Goal: Communication & Community: Answer question/provide support

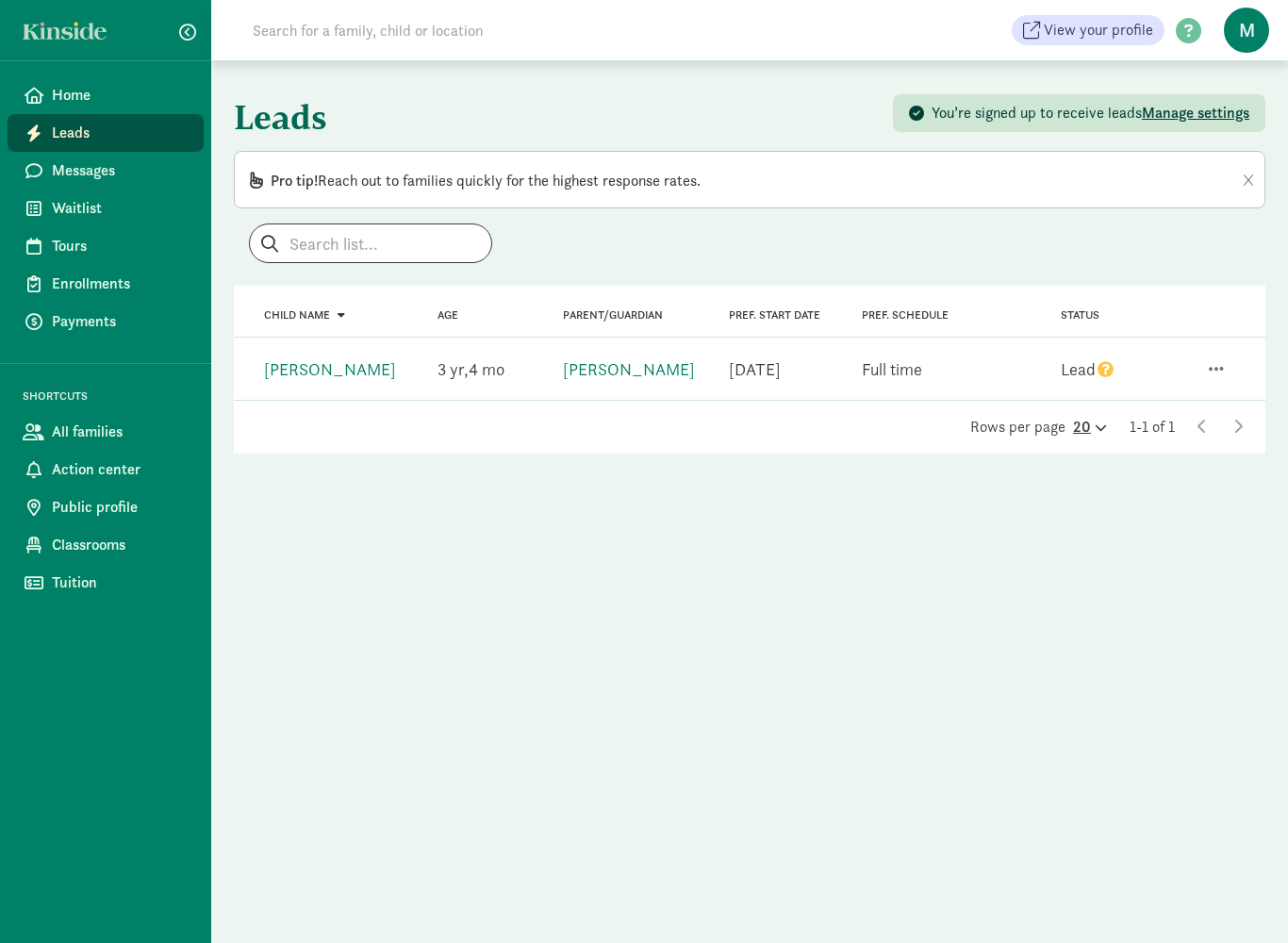
click at [1096, 436] on div "20" at bounding box center [1090, 427] width 34 height 23
click at [885, 606] on div "Leads You’re signed up to receive leads Manage settings Pro tip! Reach out to f…" at bounding box center [749, 501] width 1077 height 882
click at [1240, 430] on icon at bounding box center [1238, 426] width 10 height 15
click at [1089, 374] on div "Lead" at bounding box center [1087, 370] width 54 height 26
click at [1218, 371] on span "button" at bounding box center [1215, 368] width 15 height 17
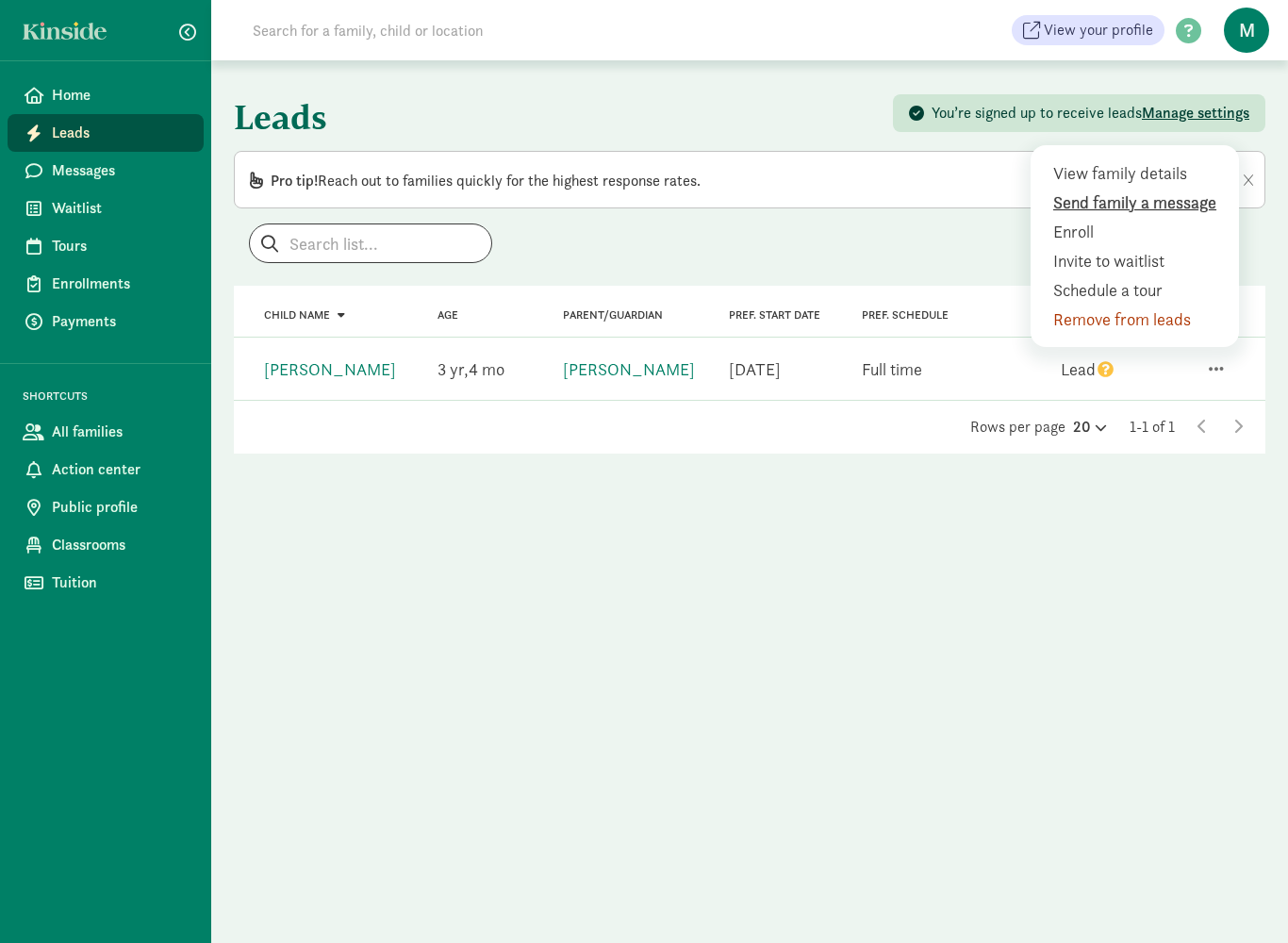
click at [1176, 219] on div "Send family a message" at bounding box center [1139, 232] width 171 height 26
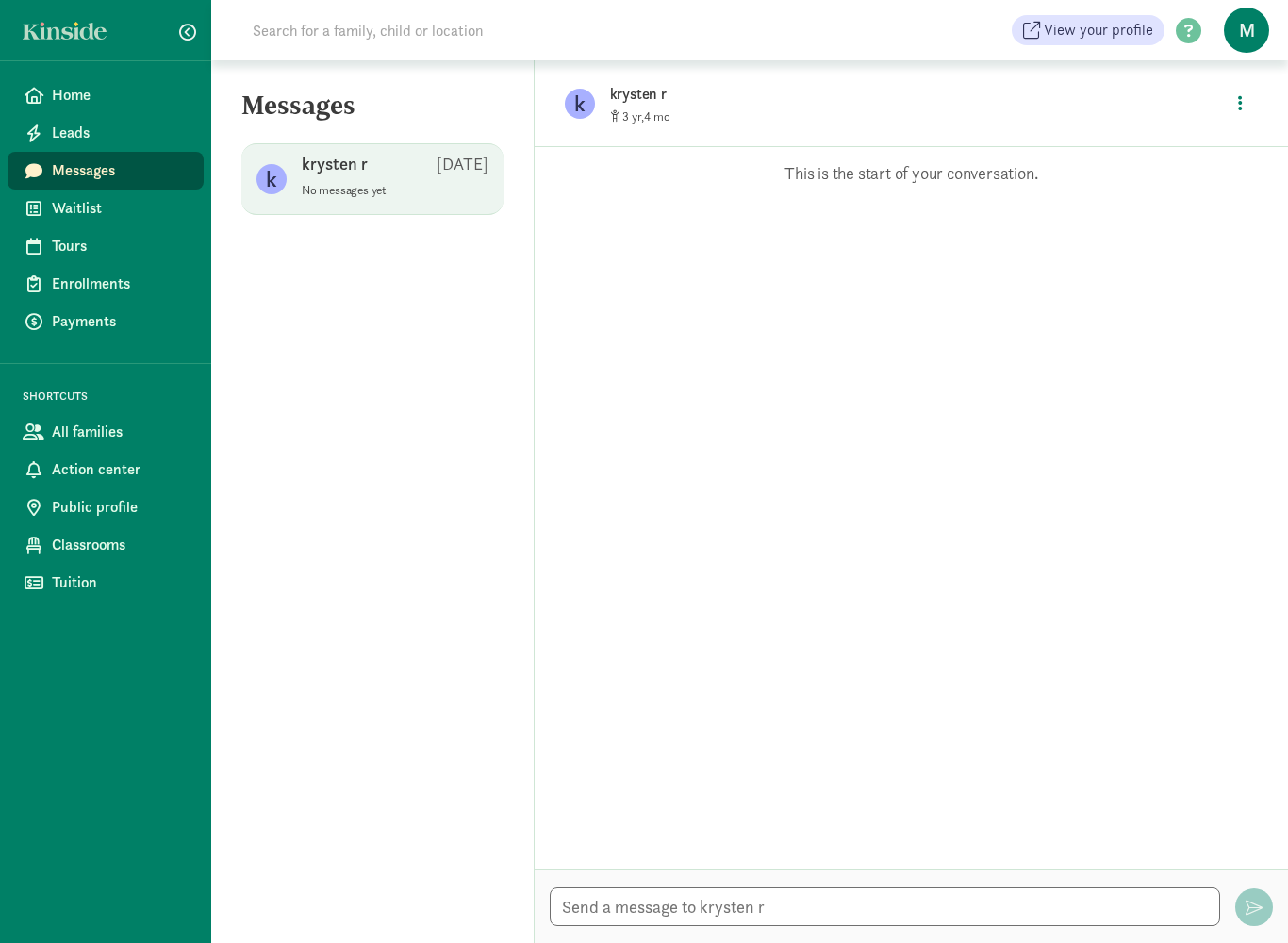
click at [377, 192] on p "No messages yet" at bounding box center [394, 190] width 186 height 15
click at [424, 180] on div "krysten r Aug 16" at bounding box center [394, 168] width 186 height 31
click at [406, 190] on p "No messages yet" at bounding box center [394, 190] width 186 height 15
click at [405, 190] on p "No messages yet" at bounding box center [394, 190] width 186 height 15
click at [403, 205] on span "krysten r Aug 16 No messages yet" at bounding box center [394, 179] width 186 height 53
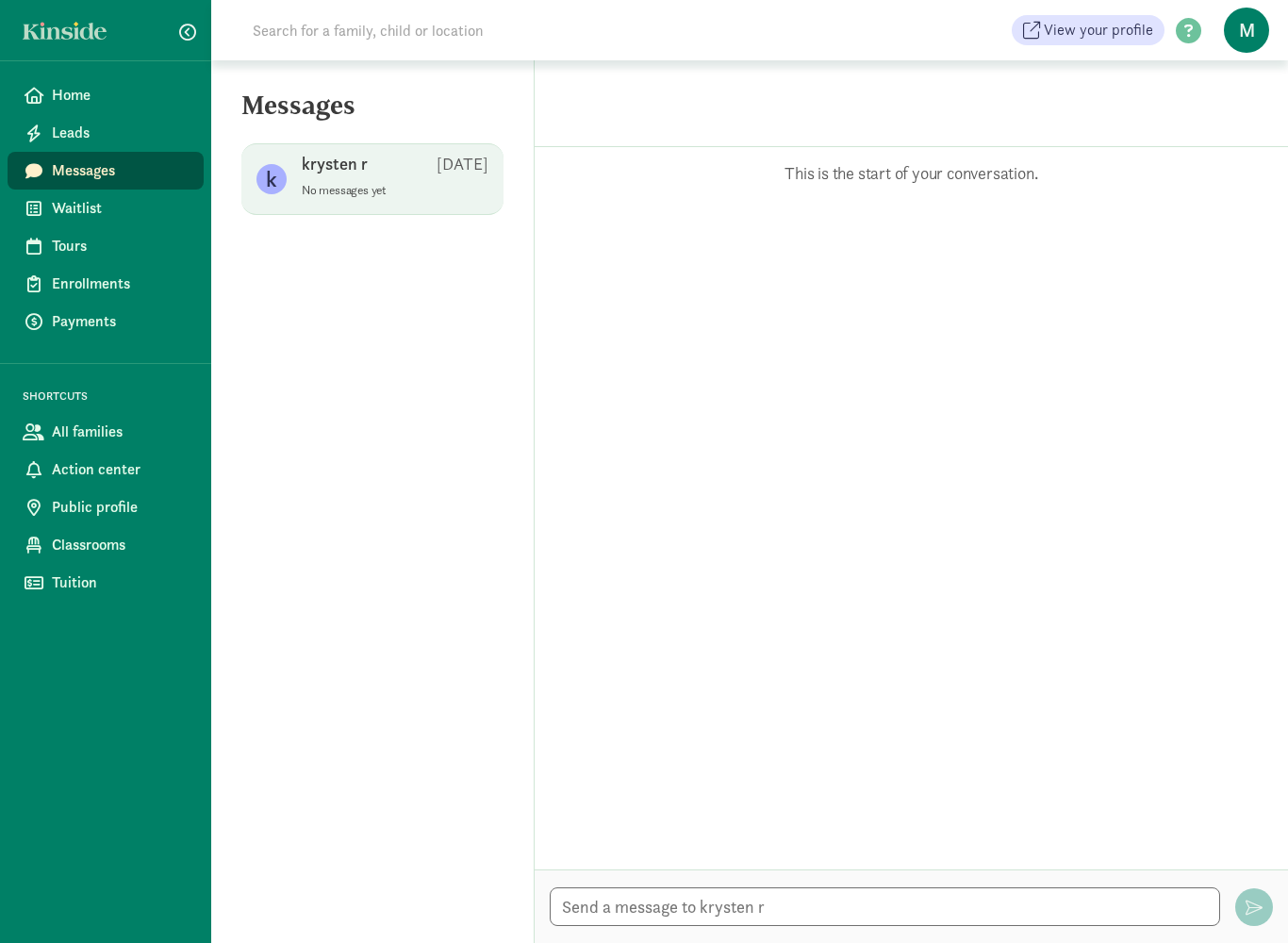
click at [402, 204] on span "krysten r Aug 16 No messages yet" at bounding box center [394, 179] width 186 height 53
click at [408, 202] on span "krysten r Aug 16 No messages yet" at bounding box center [394, 179] width 186 height 53
click at [412, 204] on span "krysten r Aug 16 No messages yet" at bounding box center [394, 179] width 186 height 53
click at [880, 168] on p "This is the start of your conversation." at bounding box center [911, 173] width 697 height 23
click at [874, 170] on p "This is the start of your conversation." at bounding box center [911, 173] width 697 height 23
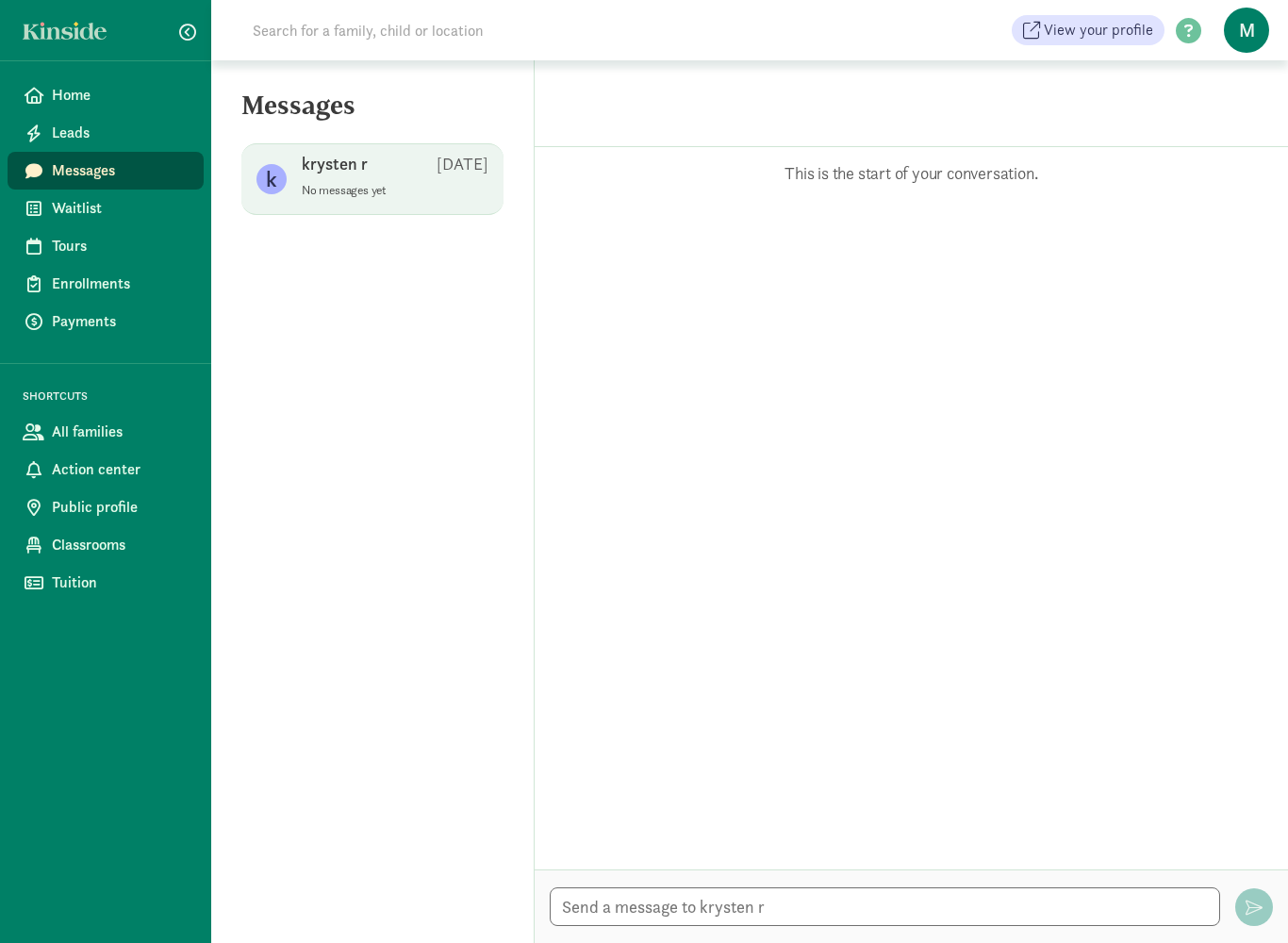
click at [863, 179] on p "This is the start of your conversation." at bounding box center [911, 173] width 697 height 23
click at [354, 185] on p "No messages yet" at bounding box center [394, 190] width 186 height 15
click at [375, 196] on p "No messages yet" at bounding box center [394, 190] width 186 height 15
click at [402, 198] on span "krysten r Aug 16 No messages yet" at bounding box center [394, 179] width 186 height 53
click at [418, 196] on p "No messages yet" at bounding box center [394, 190] width 186 height 15
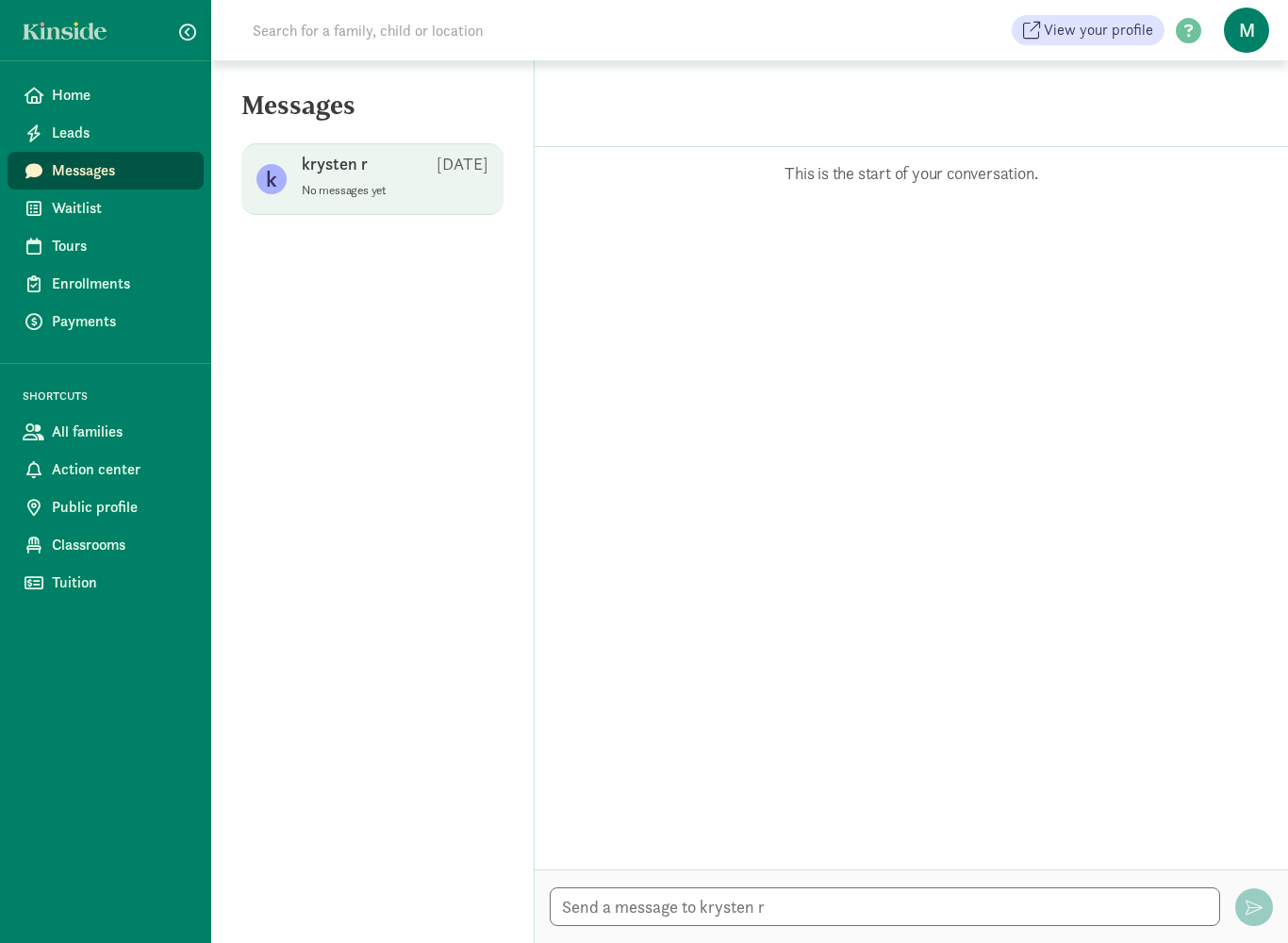
click at [479, 170] on p "Aug 16" at bounding box center [462, 164] width 52 height 23
click at [404, 213] on div "k krysten r Aug 16 No messages yet" at bounding box center [373, 178] width 262 height 72
click at [403, 213] on div "k krysten r Aug 16 No messages yet" at bounding box center [373, 178] width 262 height 72
click at [337, 205] on span "krysten r Aug 16 No messages yet" at bounding box center [394, 179] width 186 height 53
click at [371, 197] on p "No messages yet" at bounding box center [394, 190] width 186 height 15
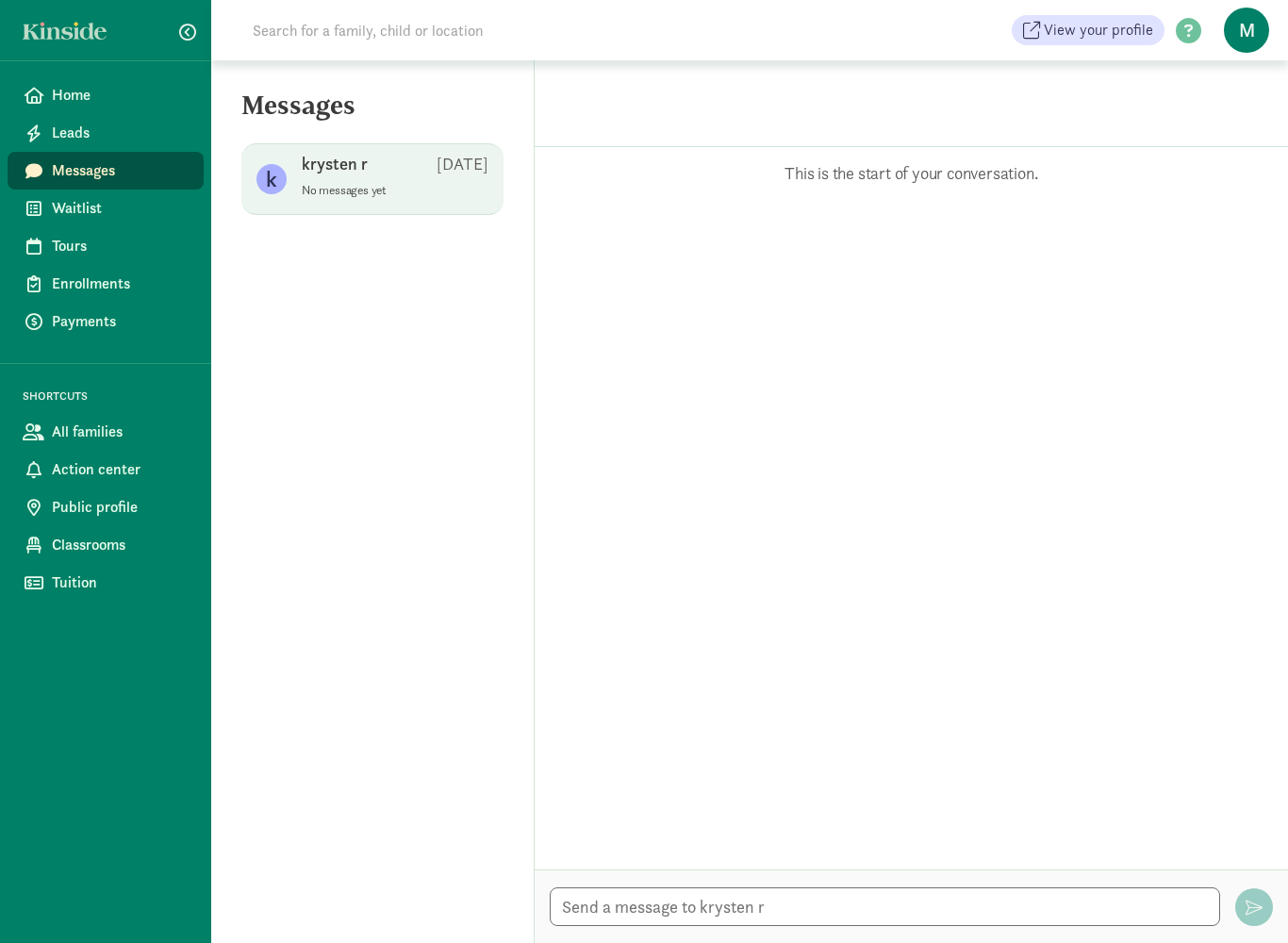
click at [405, 210] on div "k krysten r Aug 16 No messages yet" at bounding box center [373, 178] width 262 height 72
click at [385, 195] on p "No messages yet" at bounding box center [394, 190] width 186 height 15
drag, startPoint x: 405, startPoint y: 193, endPoint x: 405, endPoint y: 153, distance: 40.0
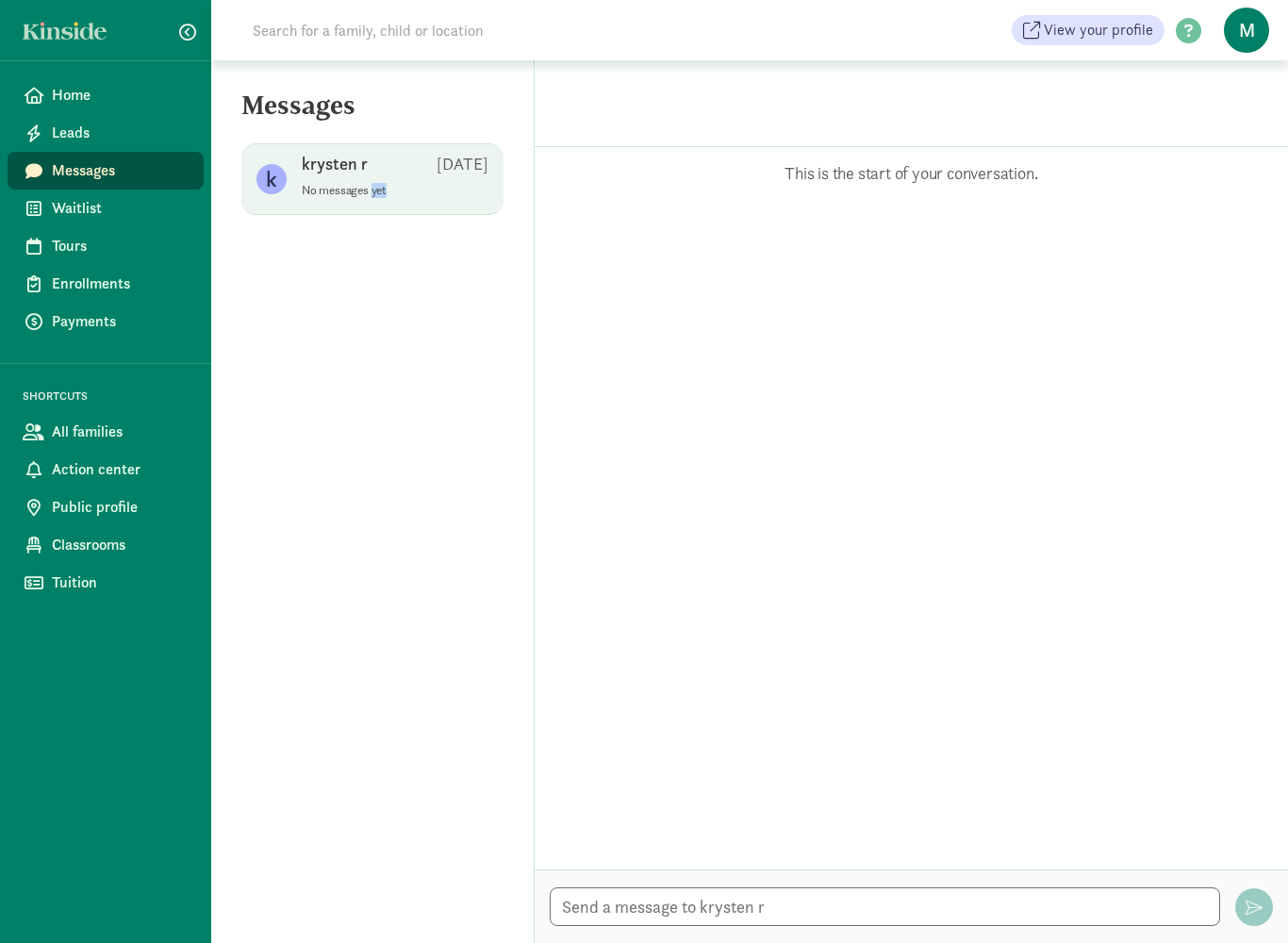
click at [405, 170] on span "krysten r Aug 16 No messages yet" at bounding box center [394, 179] width 186 height 53
click at [798, 904] on textarea at bounding box center [885, 906] width 670 height 38
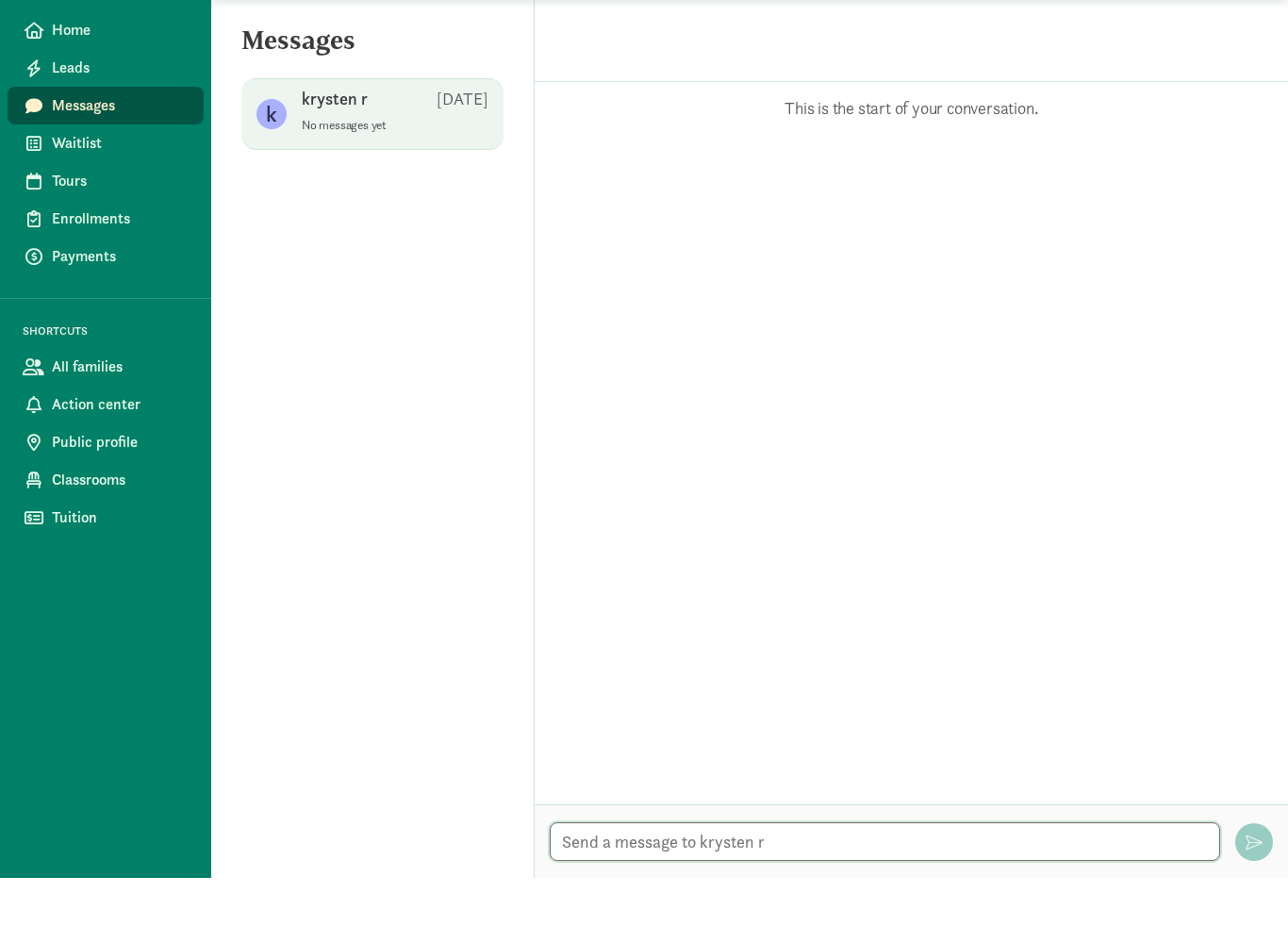
click at [785, 887] on textarea at bounding box center [885, 906] width 670 height 38
click at [768, 887] on textarea at bounding box center [885, 906] width 670 height 38
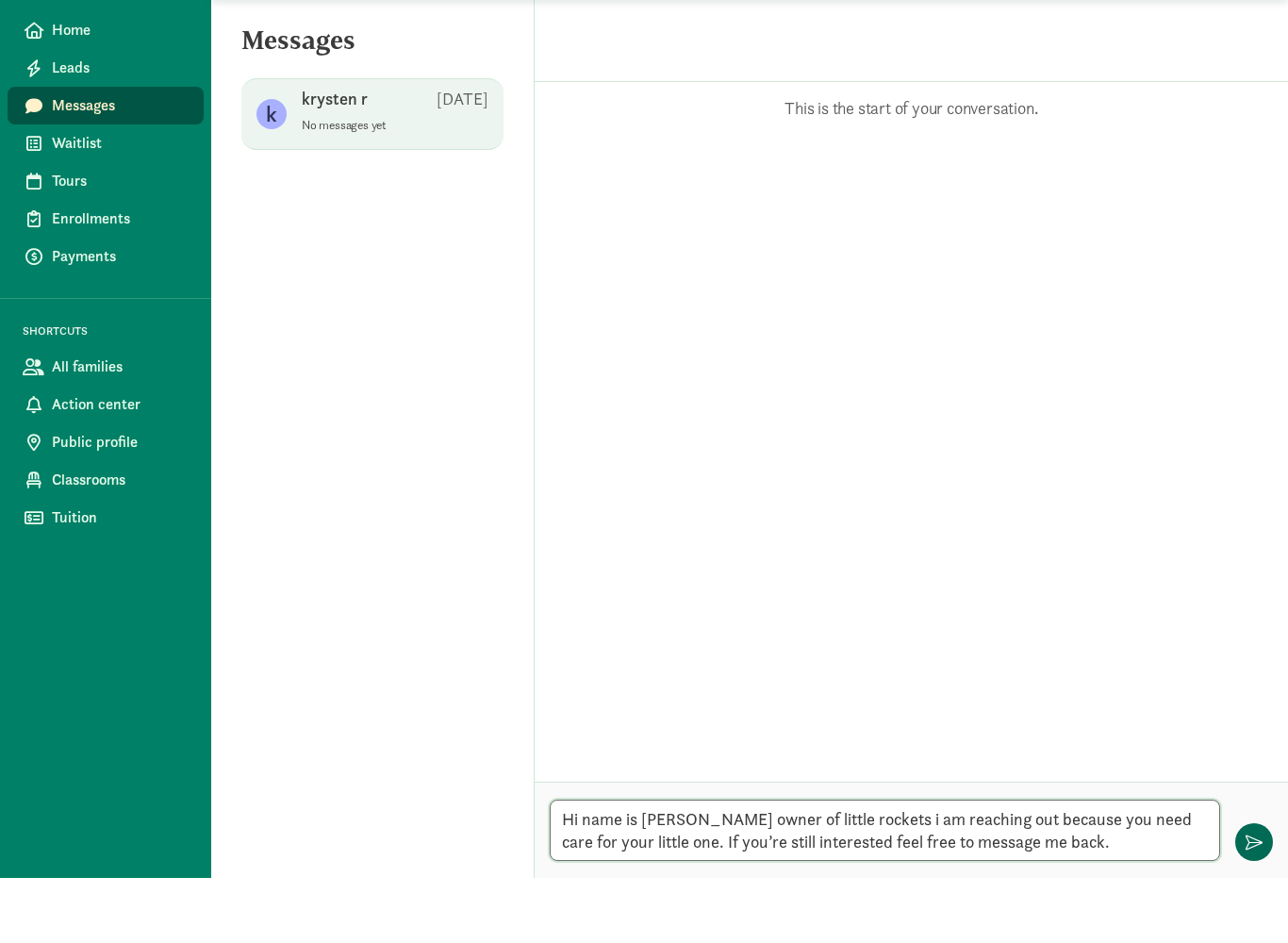
type textarea "Hi name is Maria owner of little rockets i am reaching out because you need car…"
click at [1253, 899] on span "button" at bounding box center [1254, 907] width 17 height 17
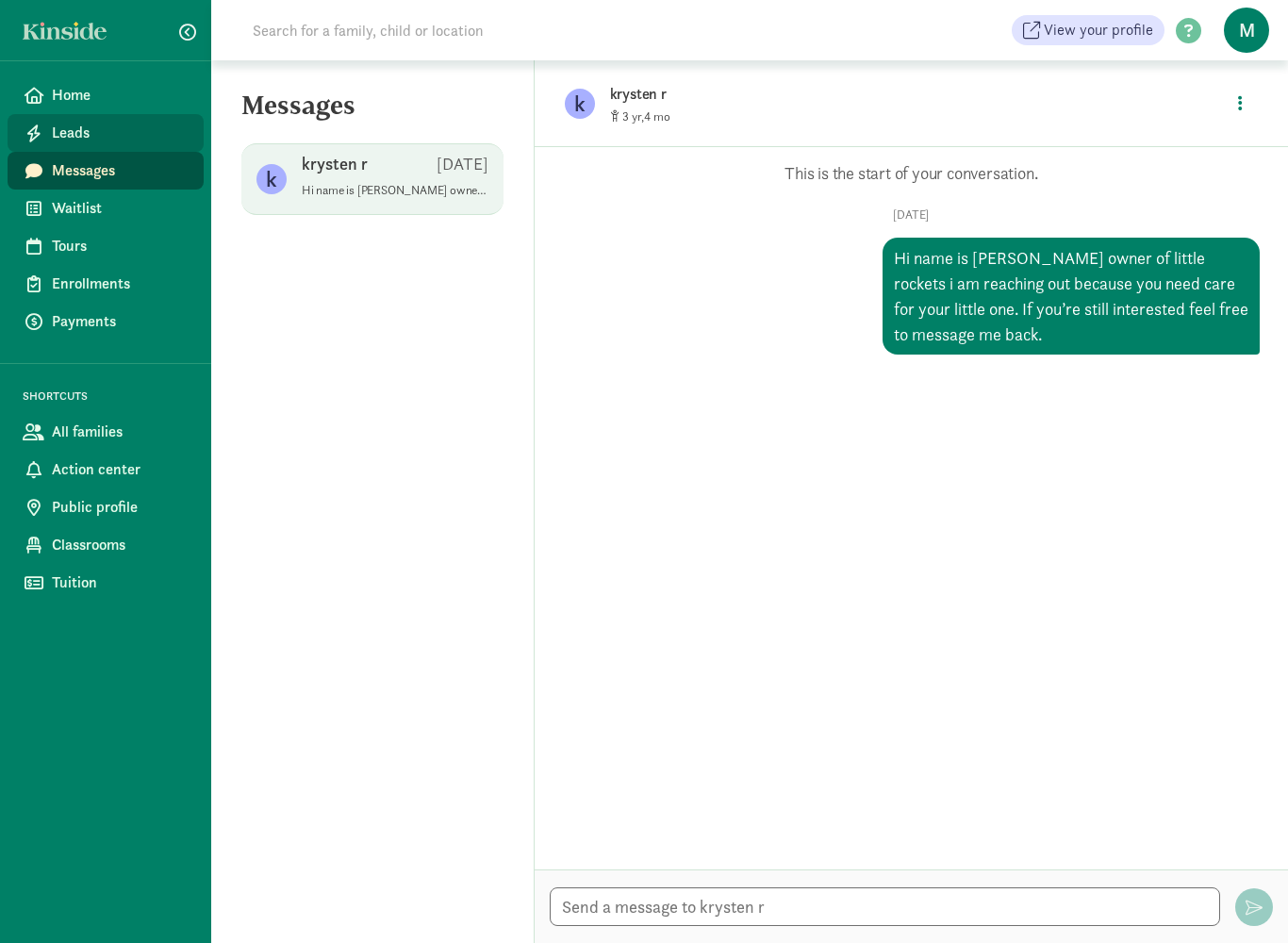
click at [76, 132] on span "Leads" at bounding box center [120, 132] width 137 height 23
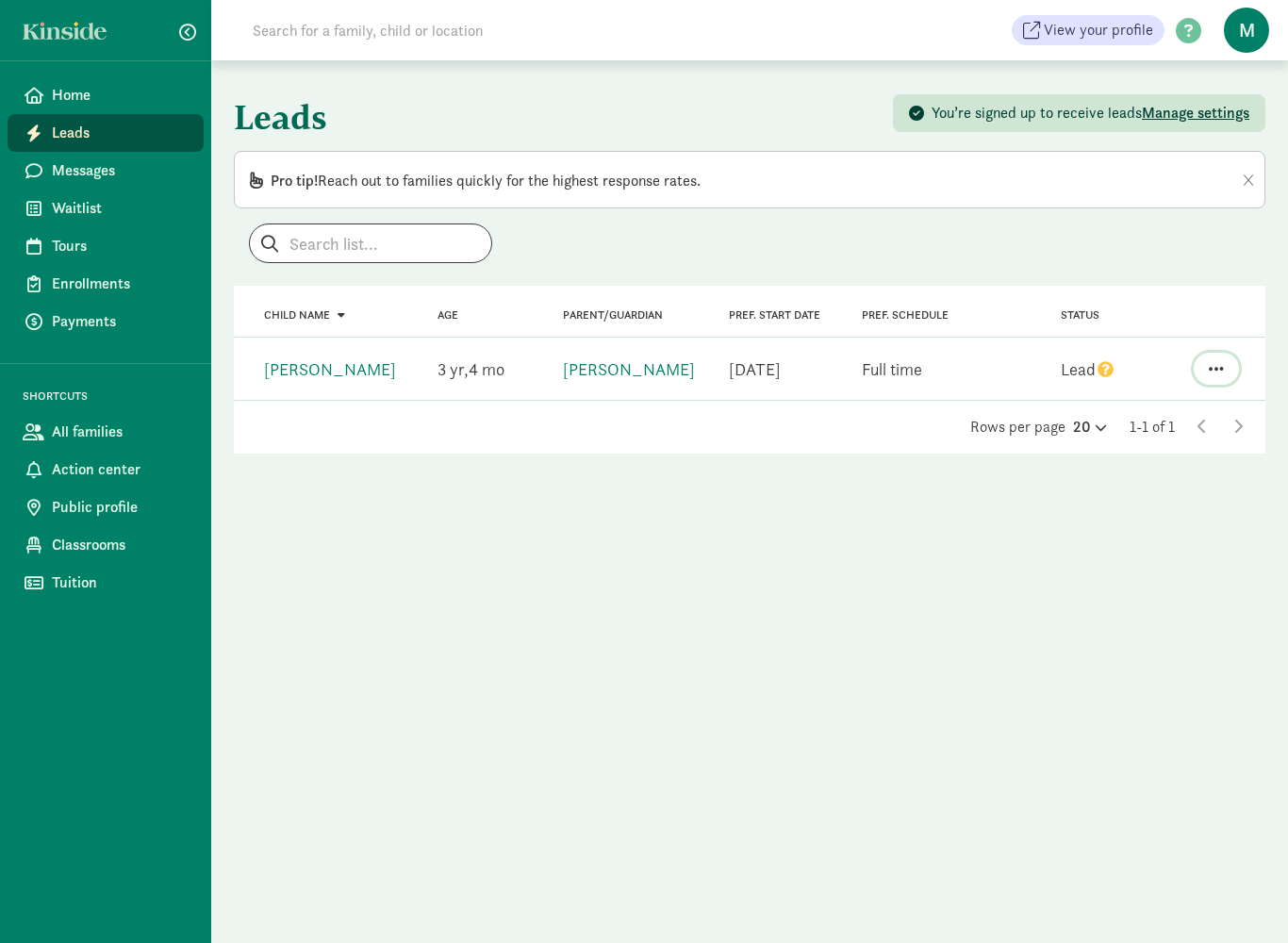
click at [1216, 368] on span "button" at bounding box center [1215, 368] width 15 height 17
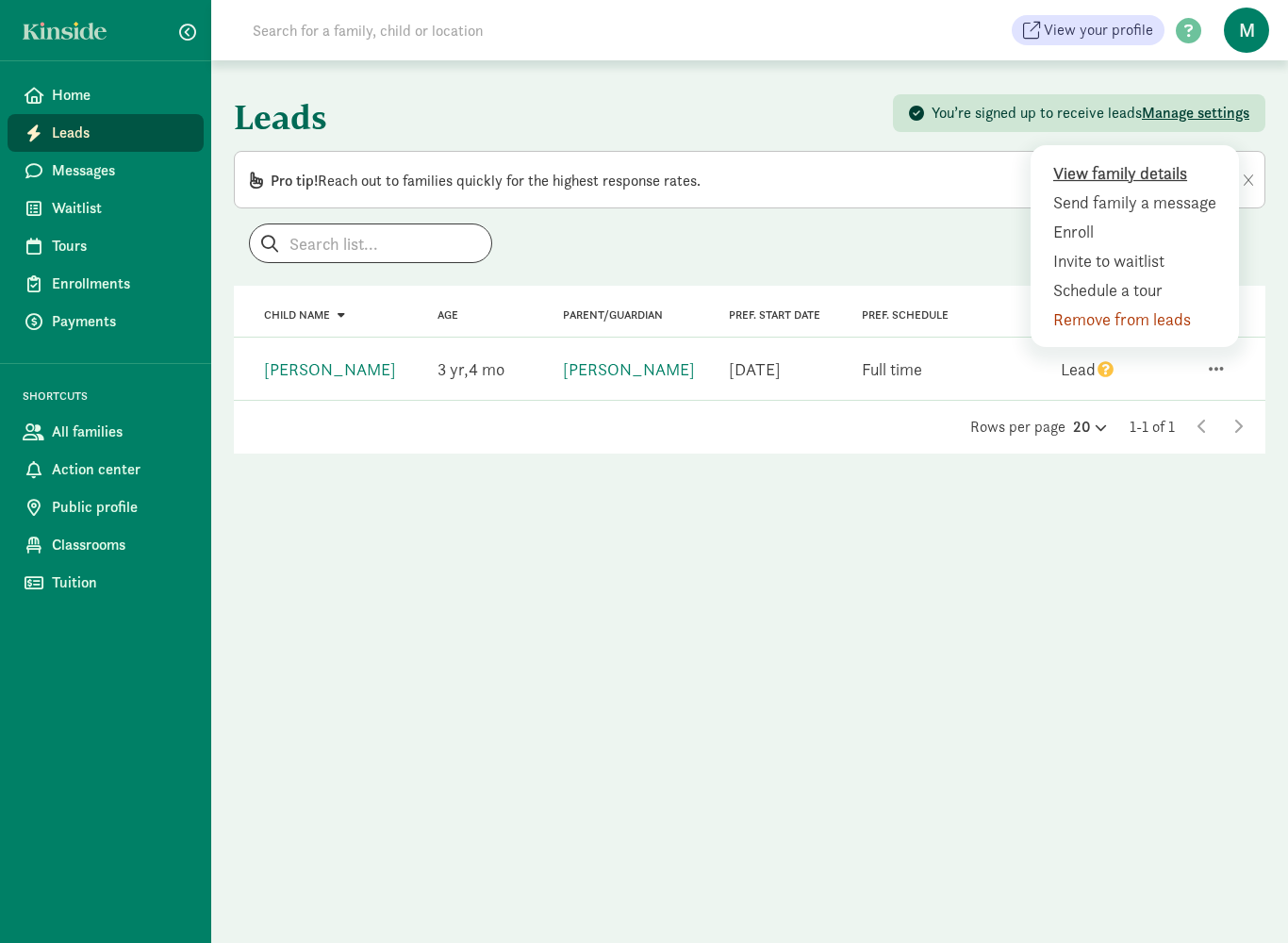
click at [1121, 189] on div "View family details" at bounding box center [1139, 202] width 171 height 26
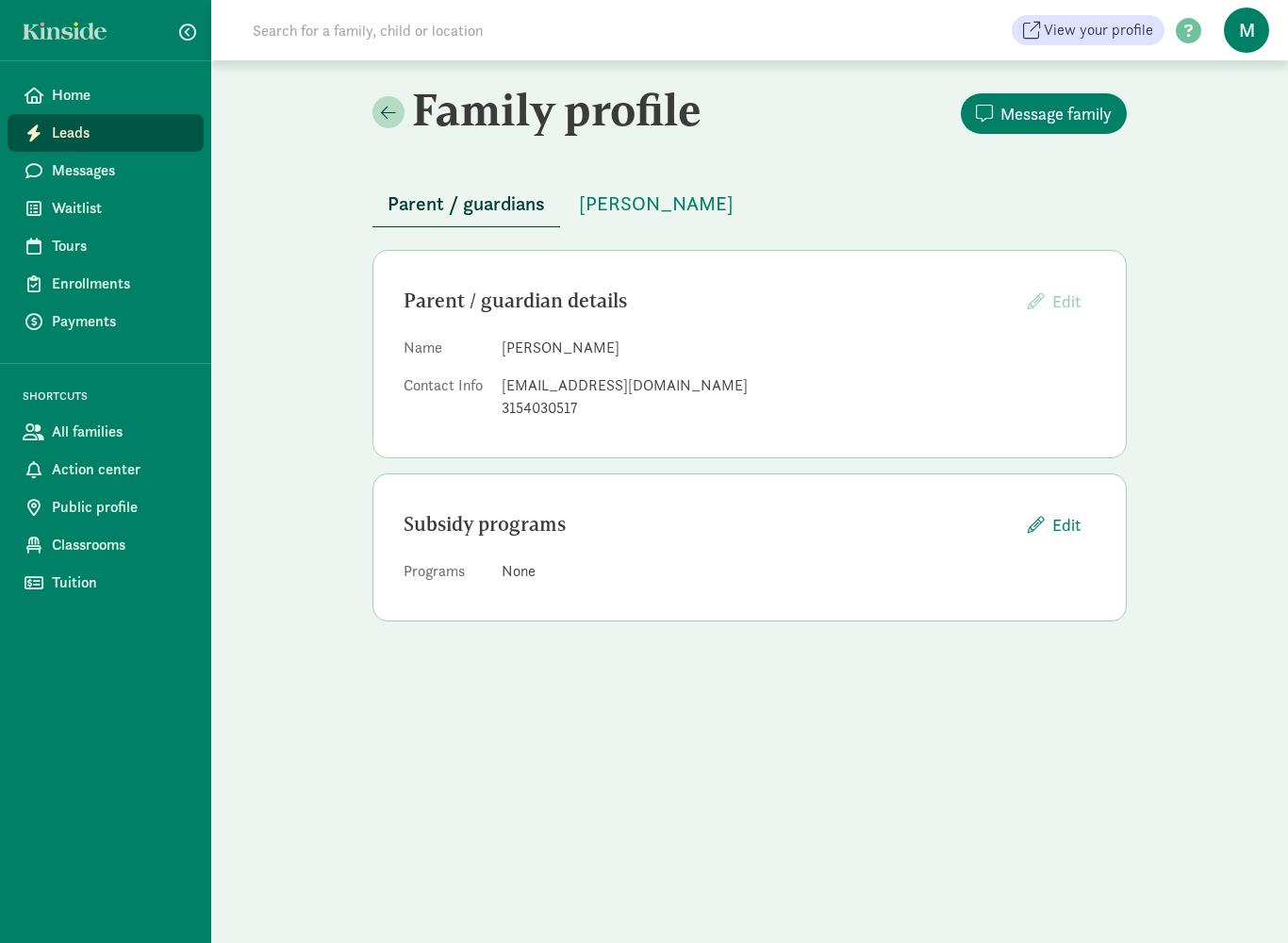
click at [80, 136] on span "Leads" at bounding box center [120, 132] width 137 height 23
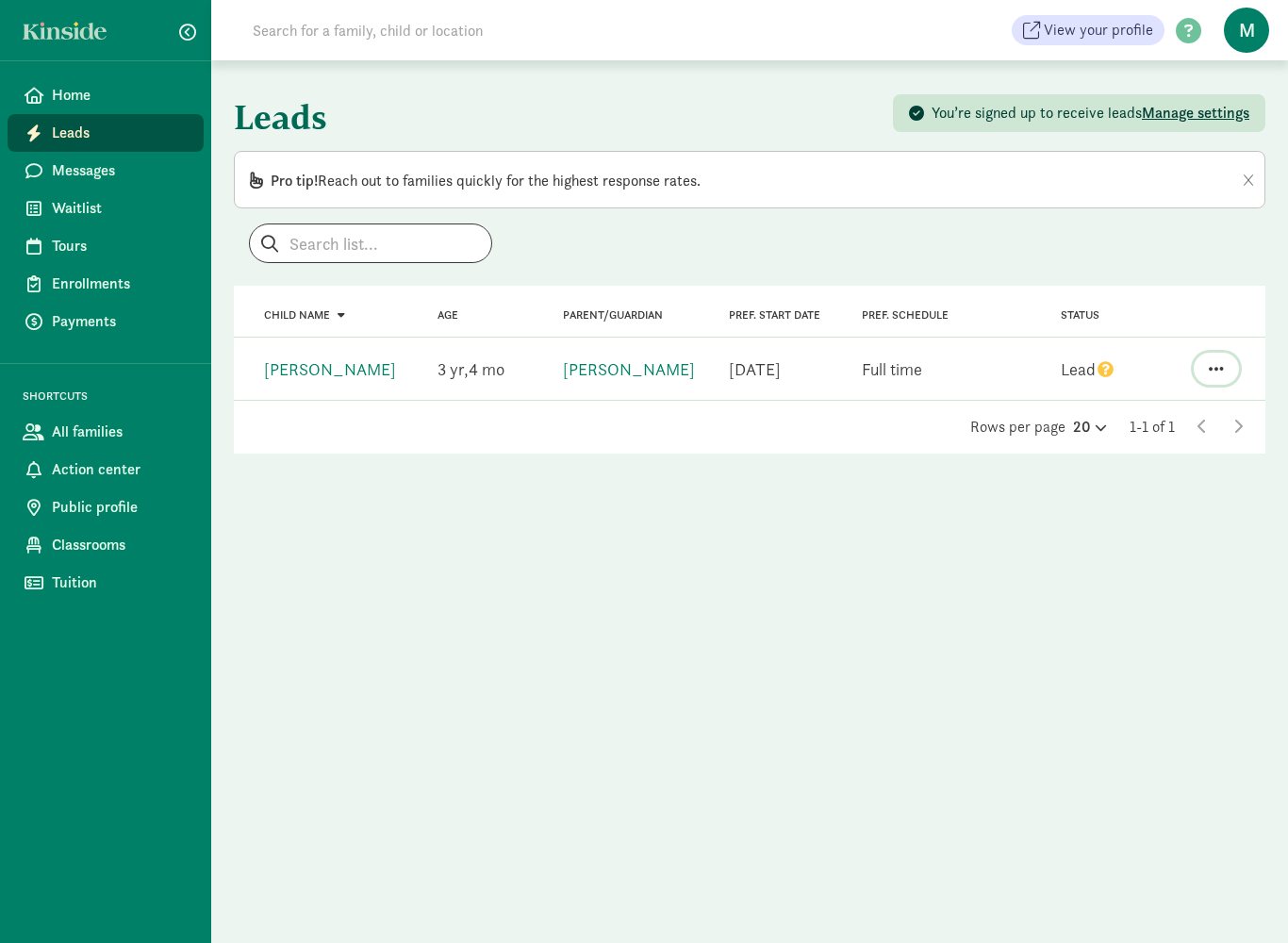
click at [1223, 369] on span "button" at bounding box center [1215, 368] width 15 height 17
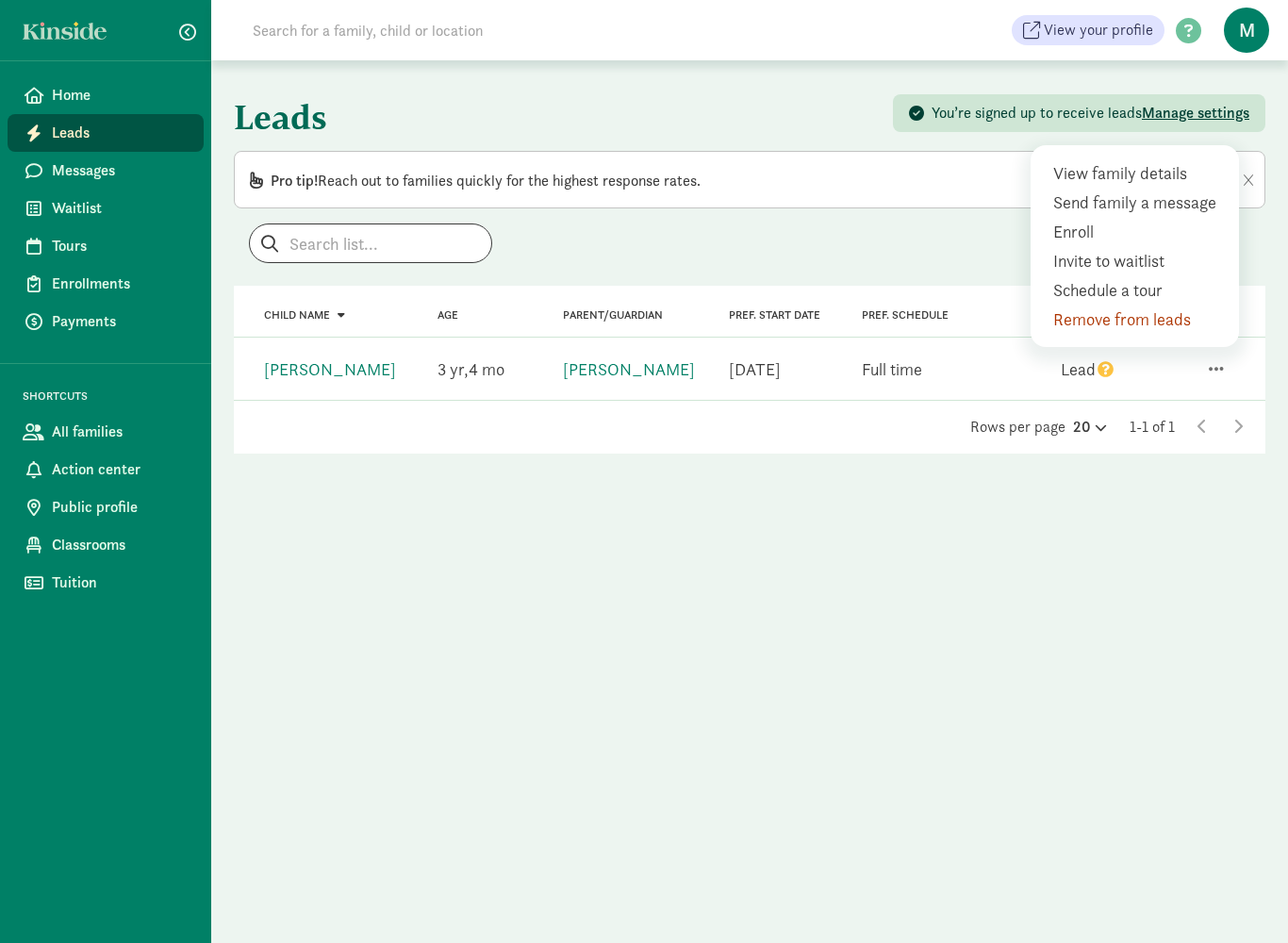
click at [966, 586] on div "Leads You’re signed up to receive leads Manage settings Pro tip! Reach out to f…" at bounding box center [749, 501] width 1077 height 882
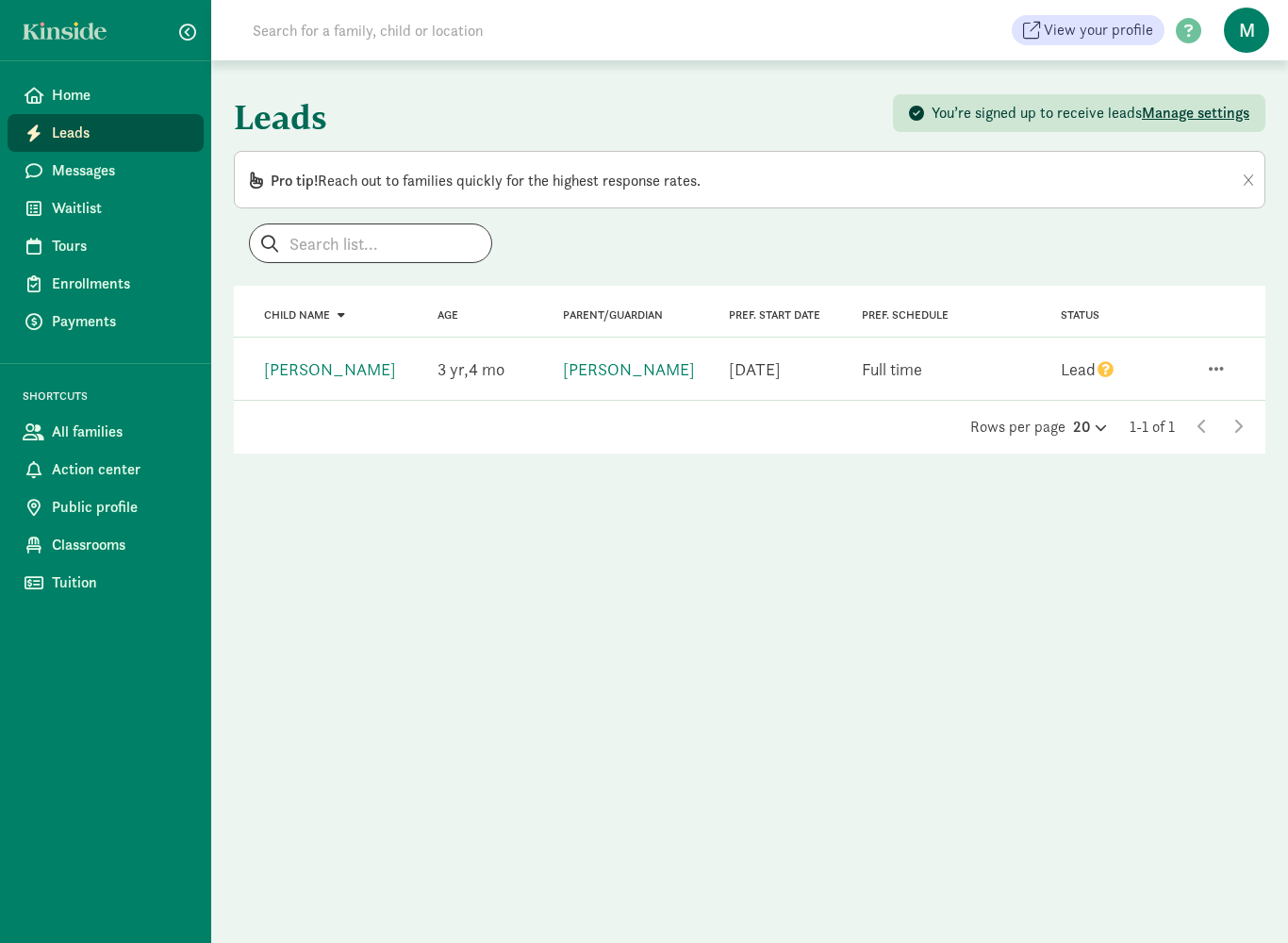
click at [1242, 43] on span "M" at bounding box center [1247, 31] width 45 height 45
click at [1227, 101] on link "Logout" at bounding box center [1230, 98] width 76 height 23
